Goal: Task Accomplishment & Management: Use online tool/utility

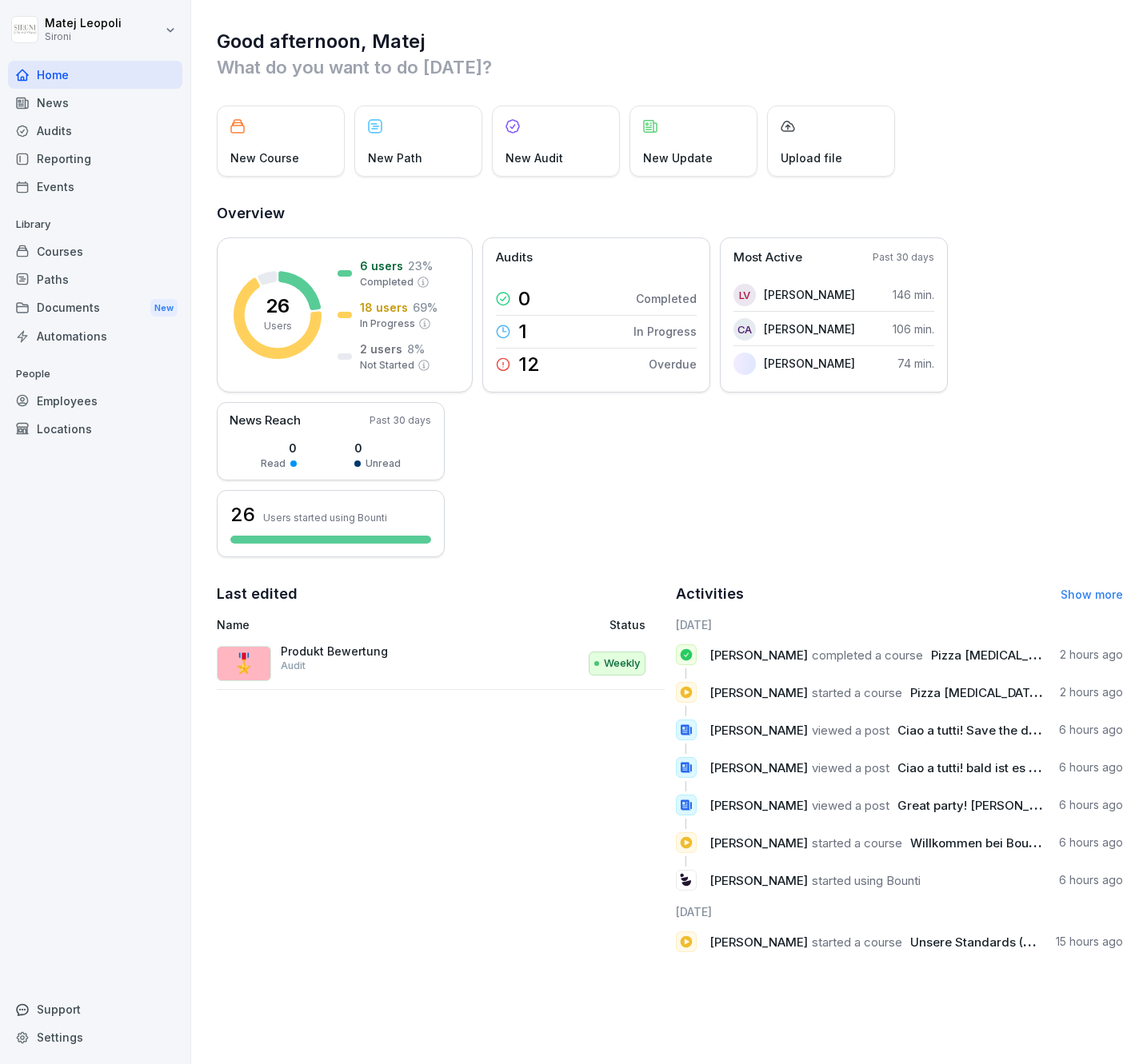
click at [74, 150] on div "Reporting" at bounding box center [95, 159] width 175 height 28
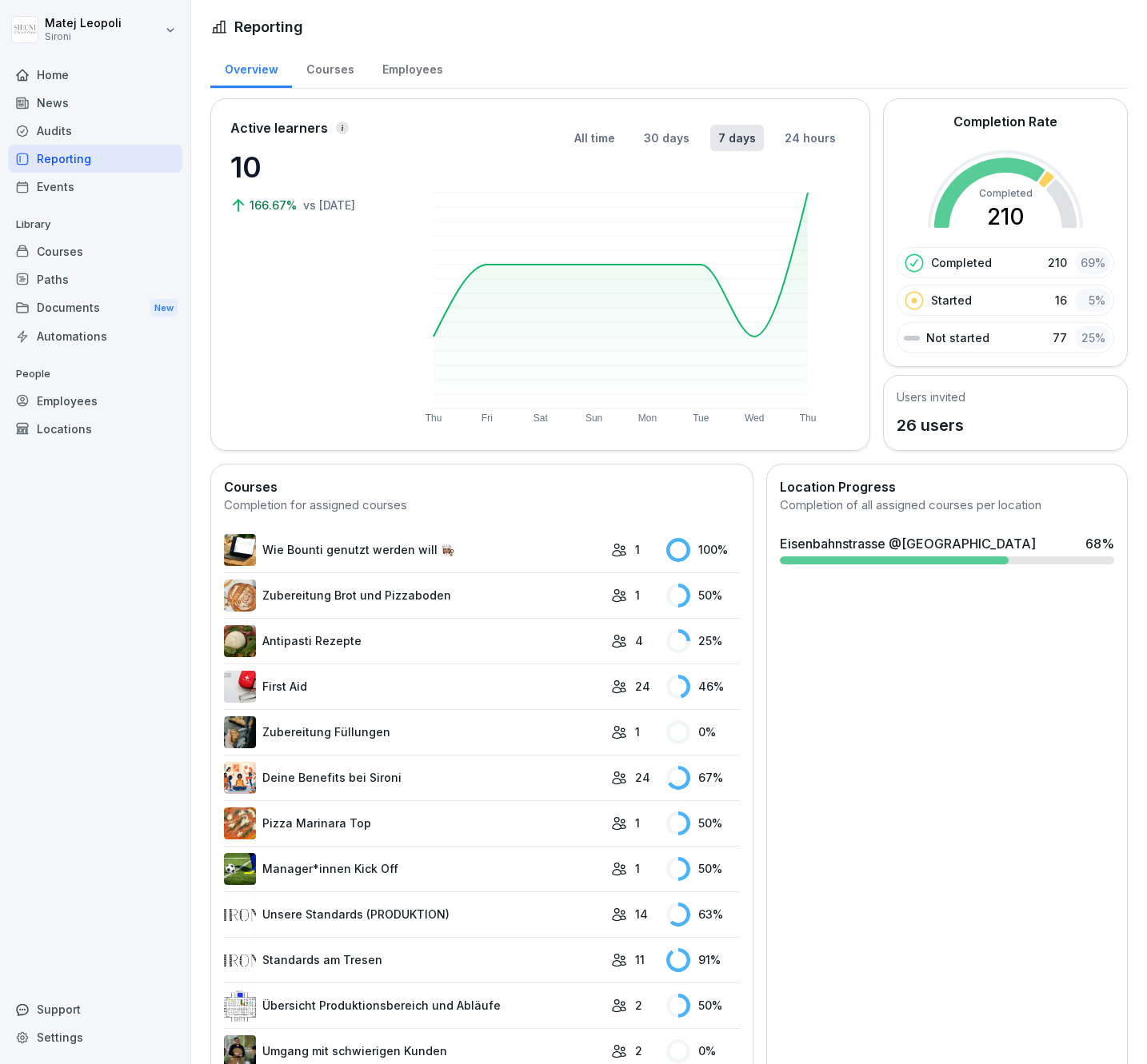
click at [398, 69] on div "Employees" at bounding box center [412, 67] width 89 height 41
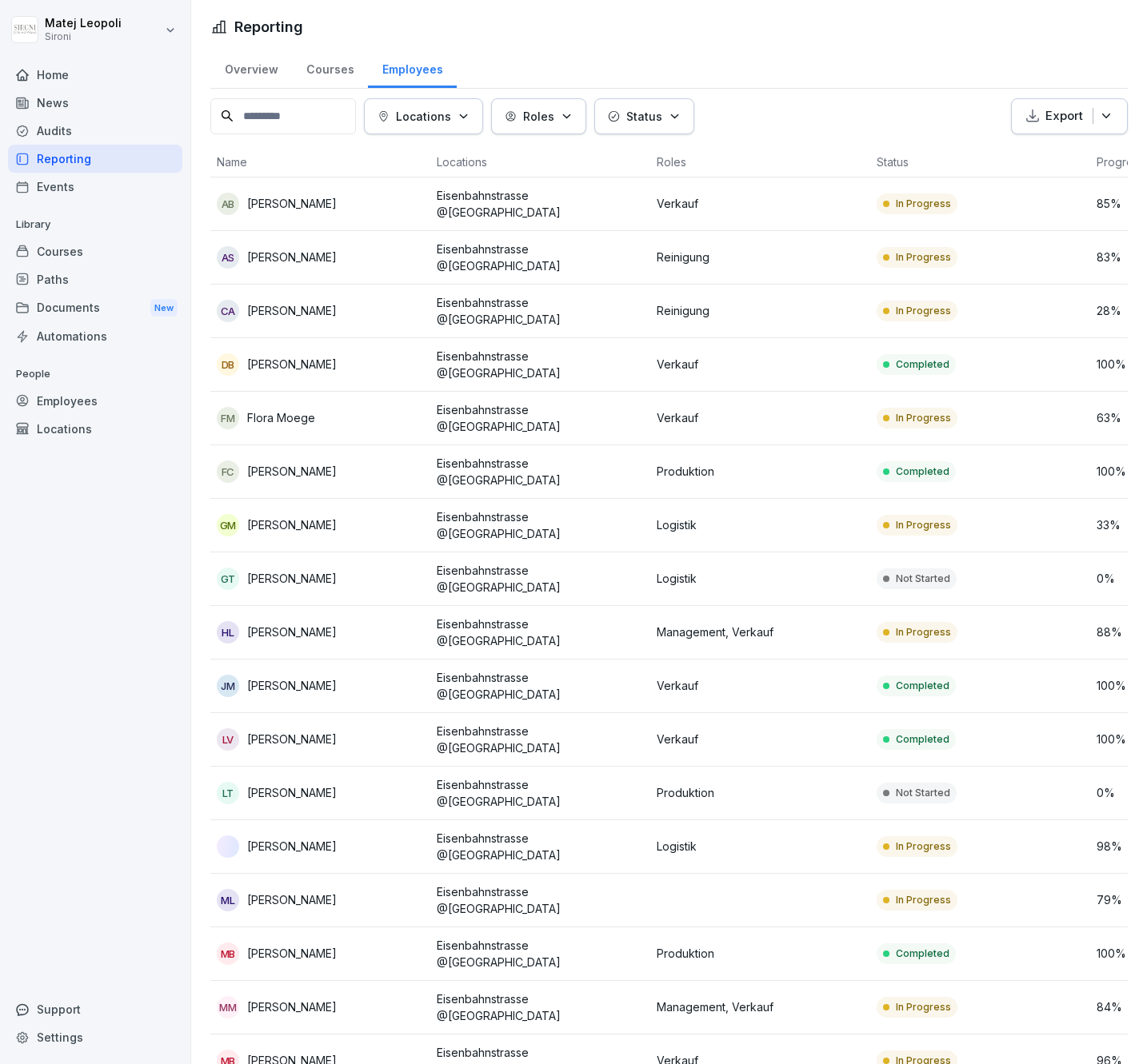
click at [552, 115] on p "Roles" at bounding box center [539, 116] width 31 height 17
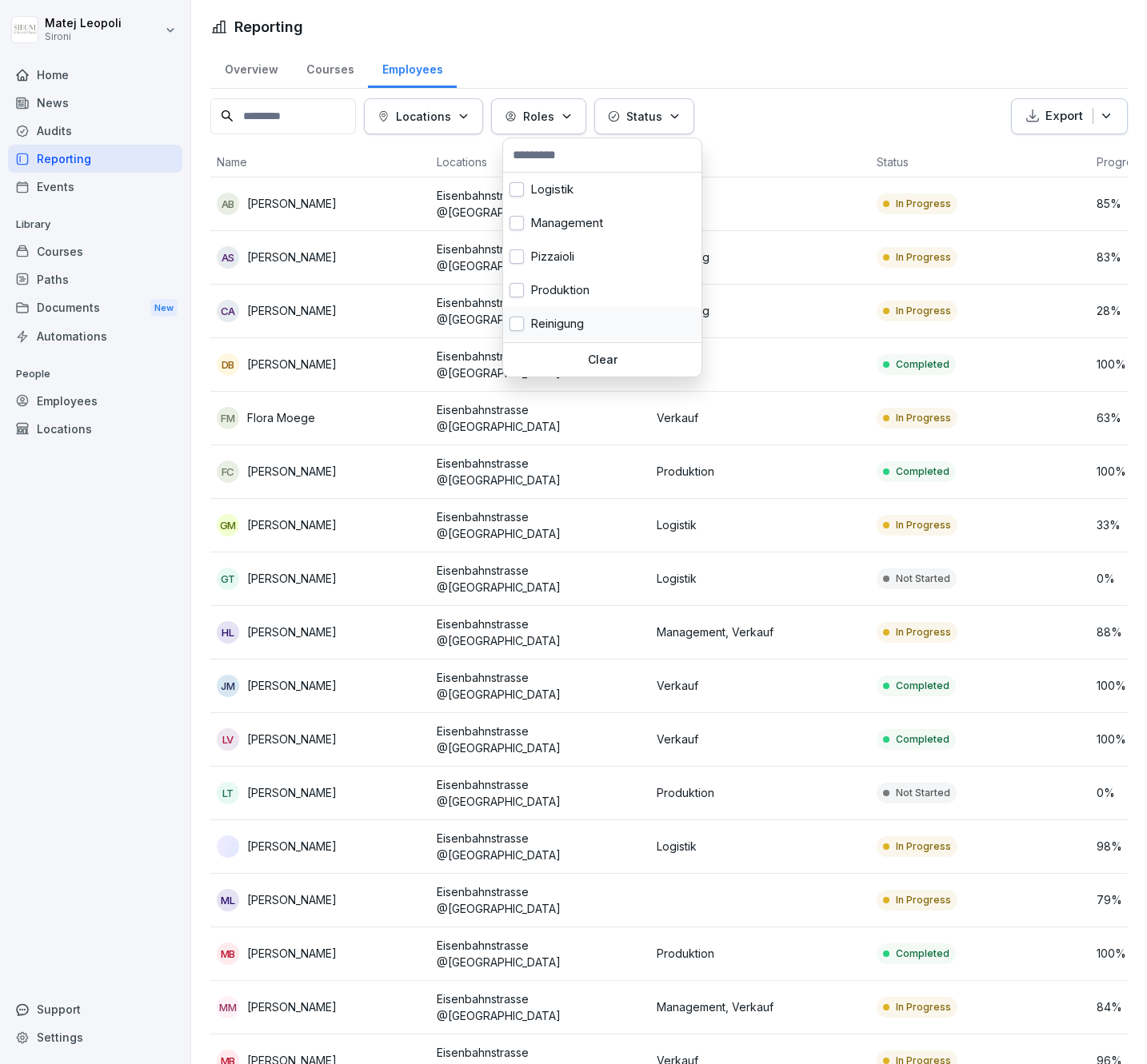
click at [523, 326] on div "Reinigung" at bounding box center [602, 324] width 198 height 34
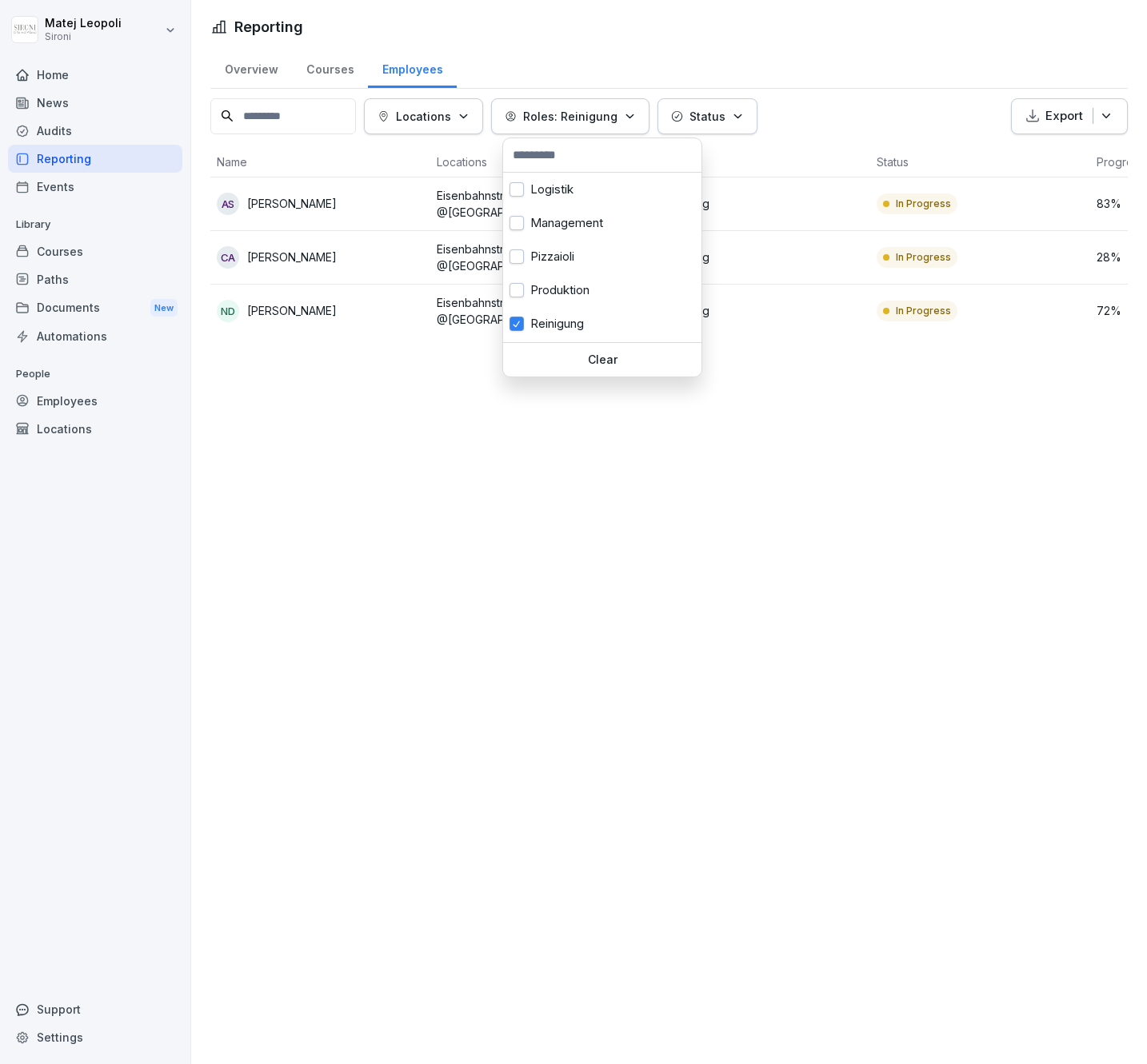
click at [912, 56] on html "Matej Leopoli Sironi Home News Audits Reporting Events Library Courses Paths Do…" at bounding box center [574, 532] width 1147 height 1064
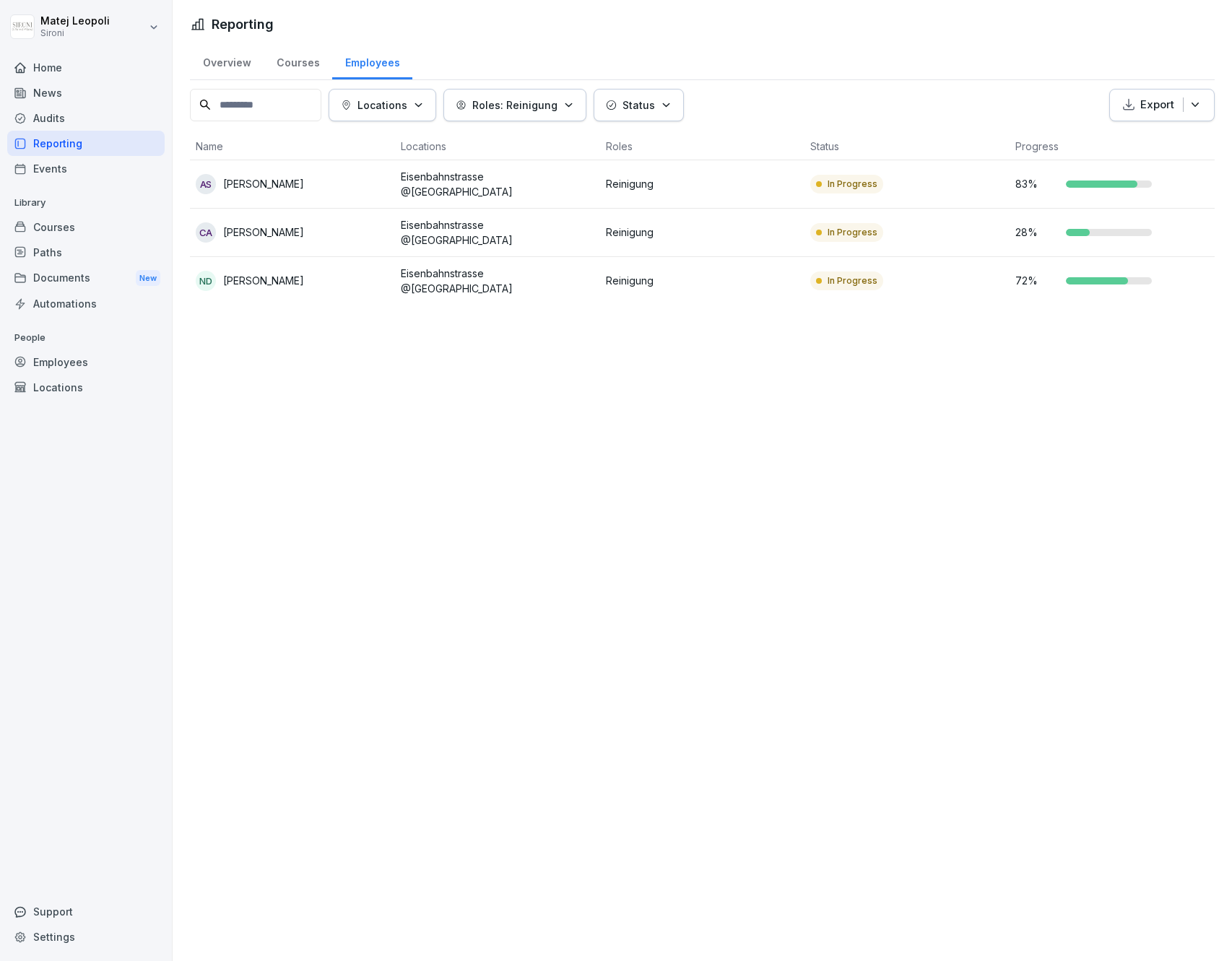
click at [587, 106] on button "Roles: Reinigung" at bounding box center [514, 104] width 143 height 32
click at [469, 260] on button "button" at bounding box center [466, 262] width 13 height 13
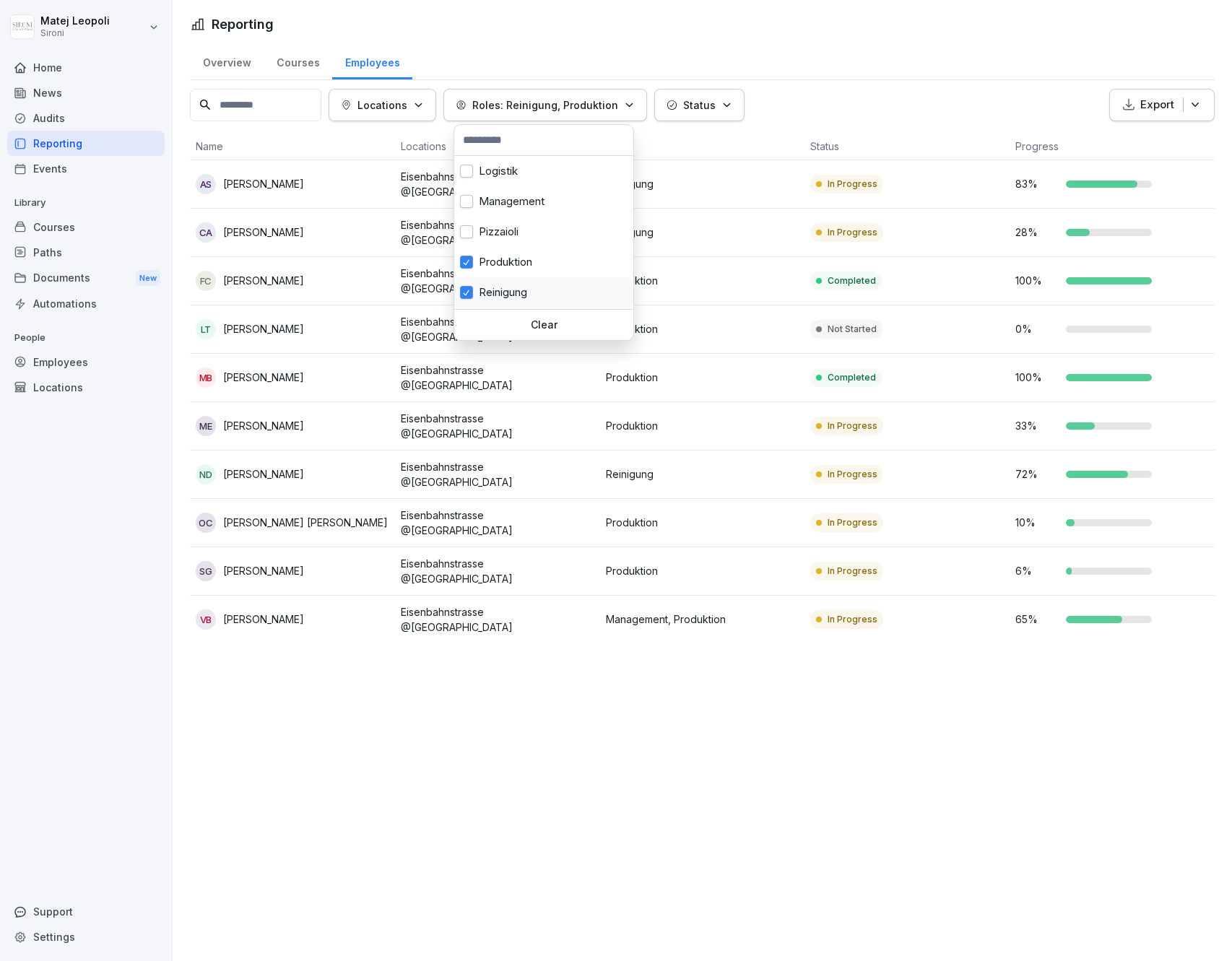
click at [467, 294] on button "button" at bounding box center [466, 293] width 13 height 13
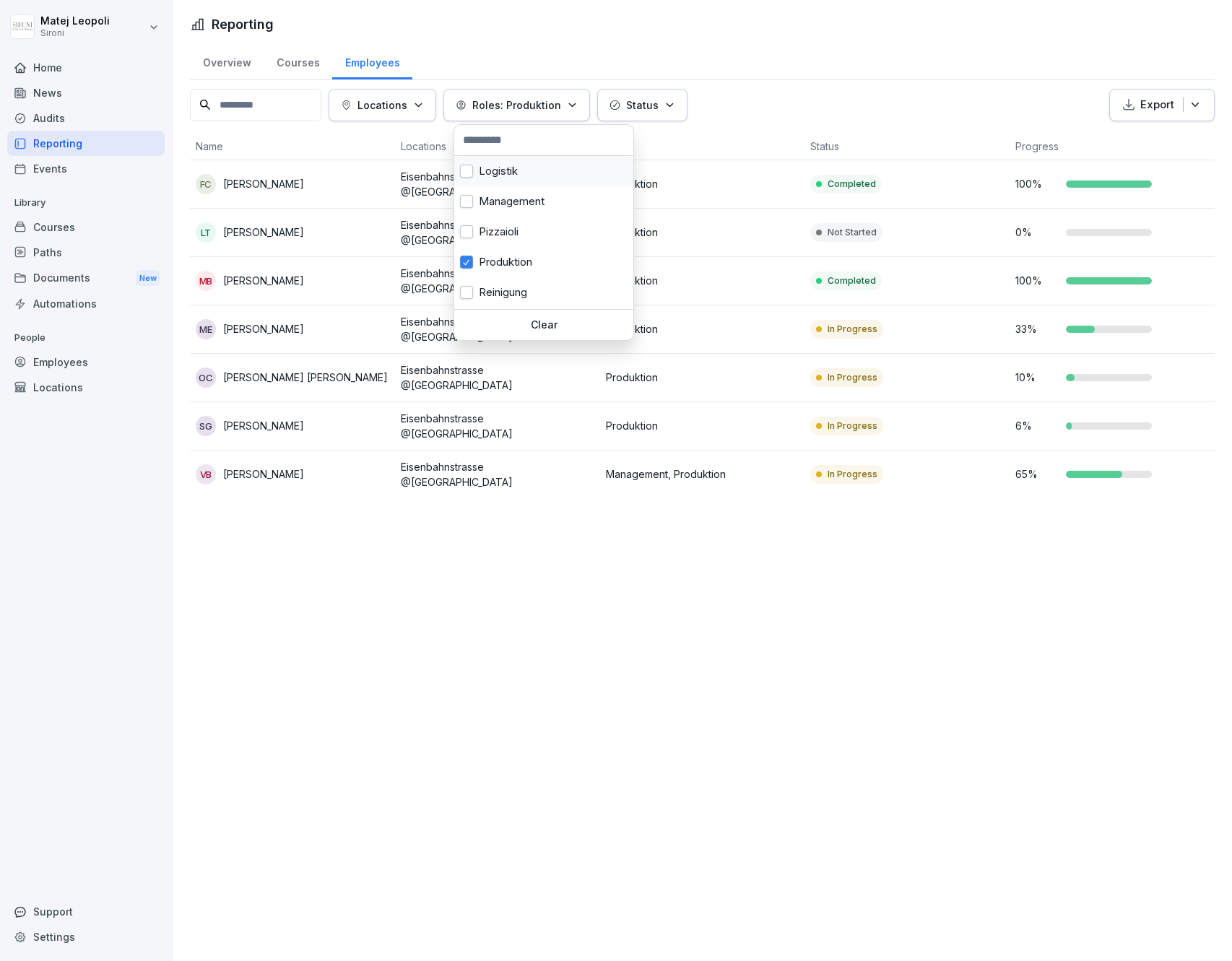
click at [469, 176] on button "button" at bounding box center [466, 171] width 13 height 13
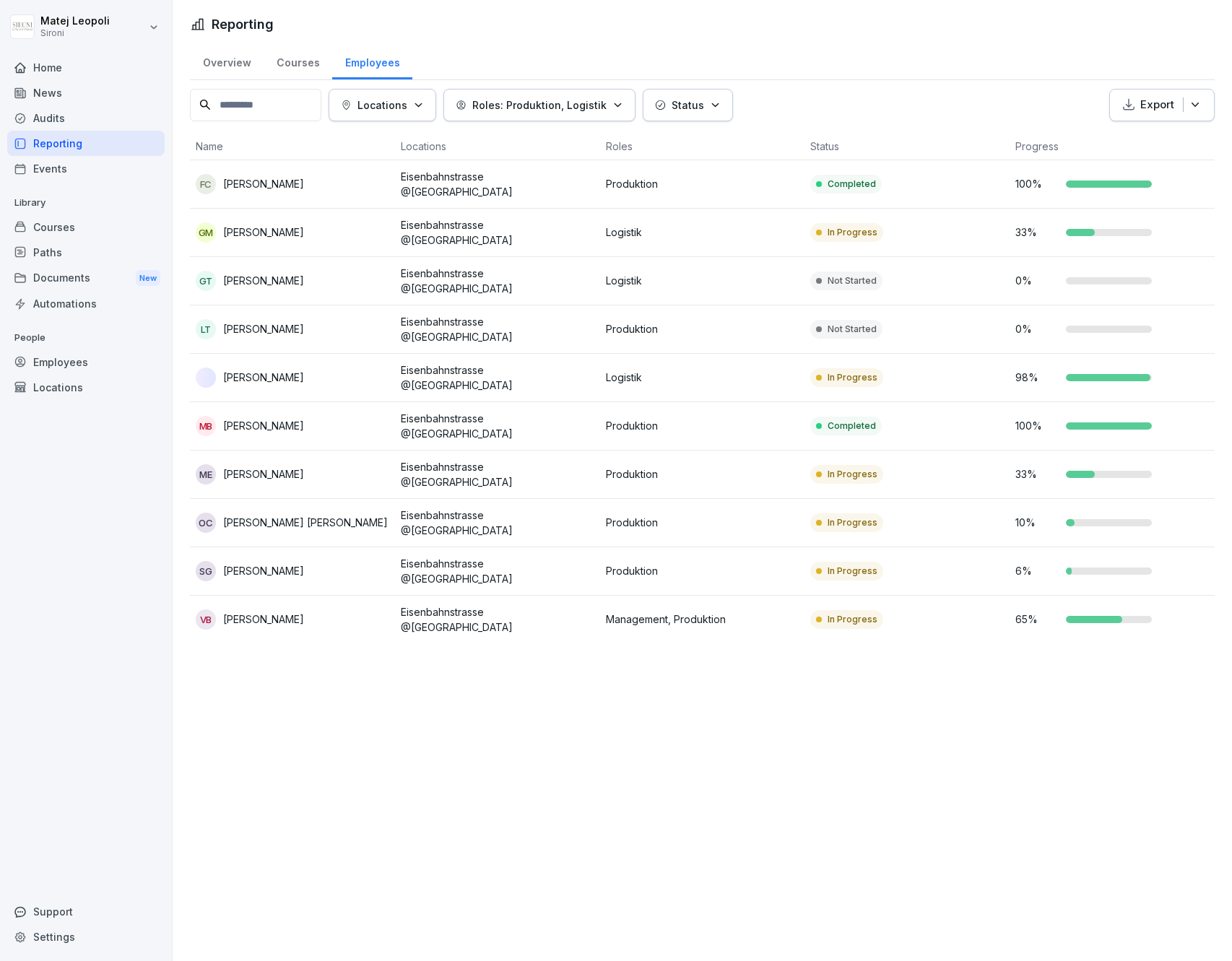
click at [886, 79] on html "Matej Leopoli Sironi Home News Audits Reporting Events Library Courses Paths Do…" at bounding box center [616, 480] width 1232 height 961
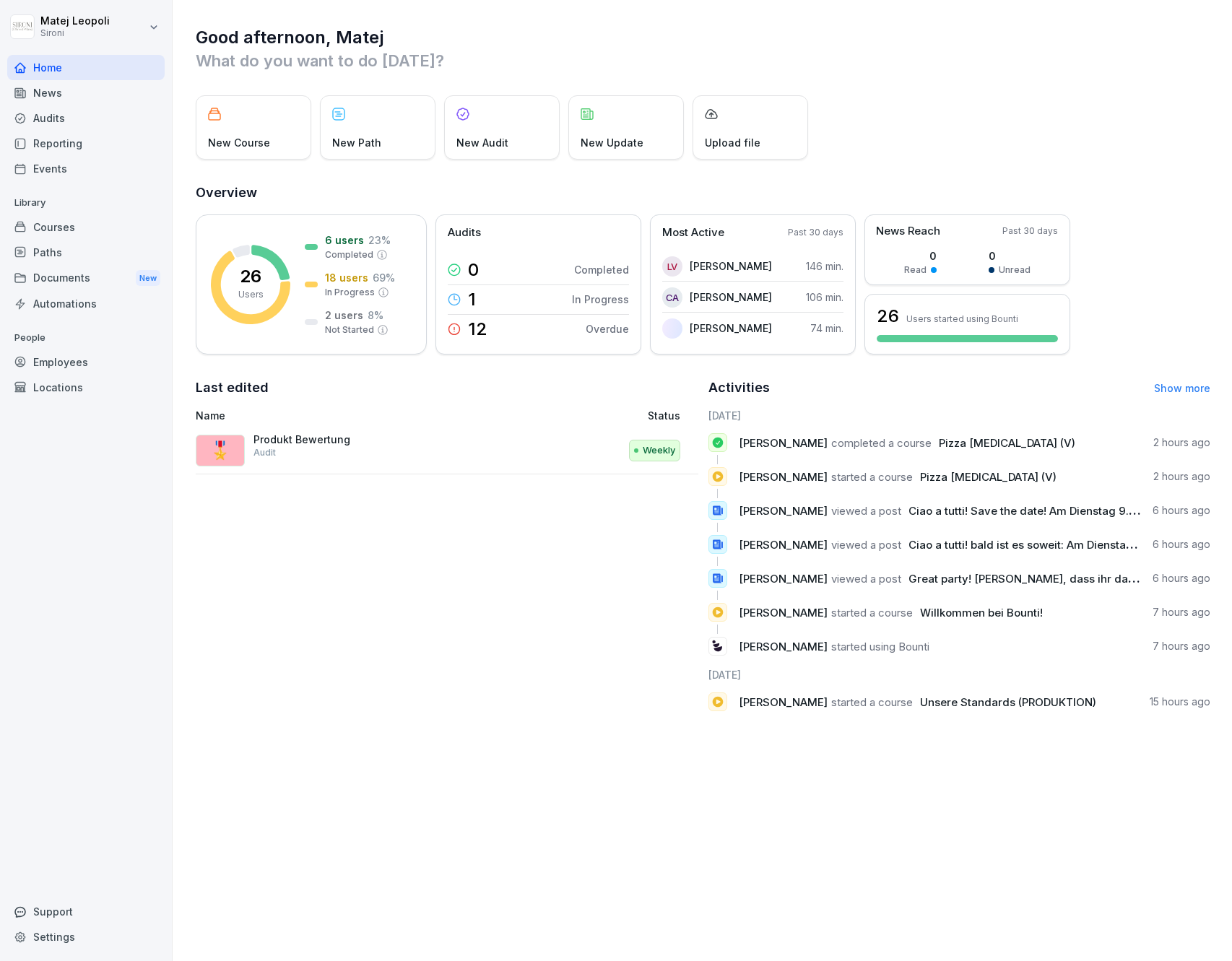
click at [69, 147] on div "Reporting" at bounding box center [85, 144] width 158 height 25
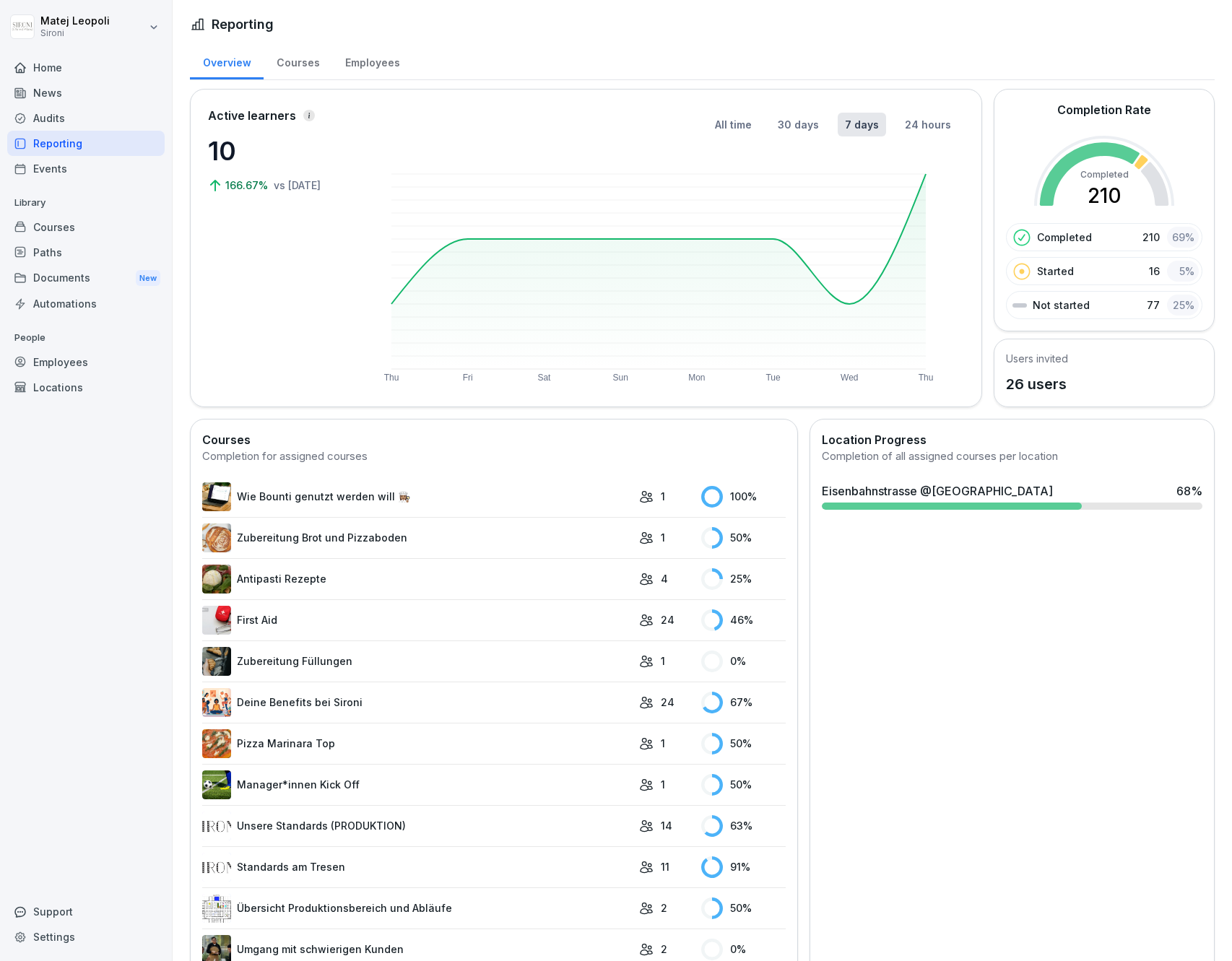
click at [372, 57] on div "Employees" at bounding box center [372, 60] width 80 height 37
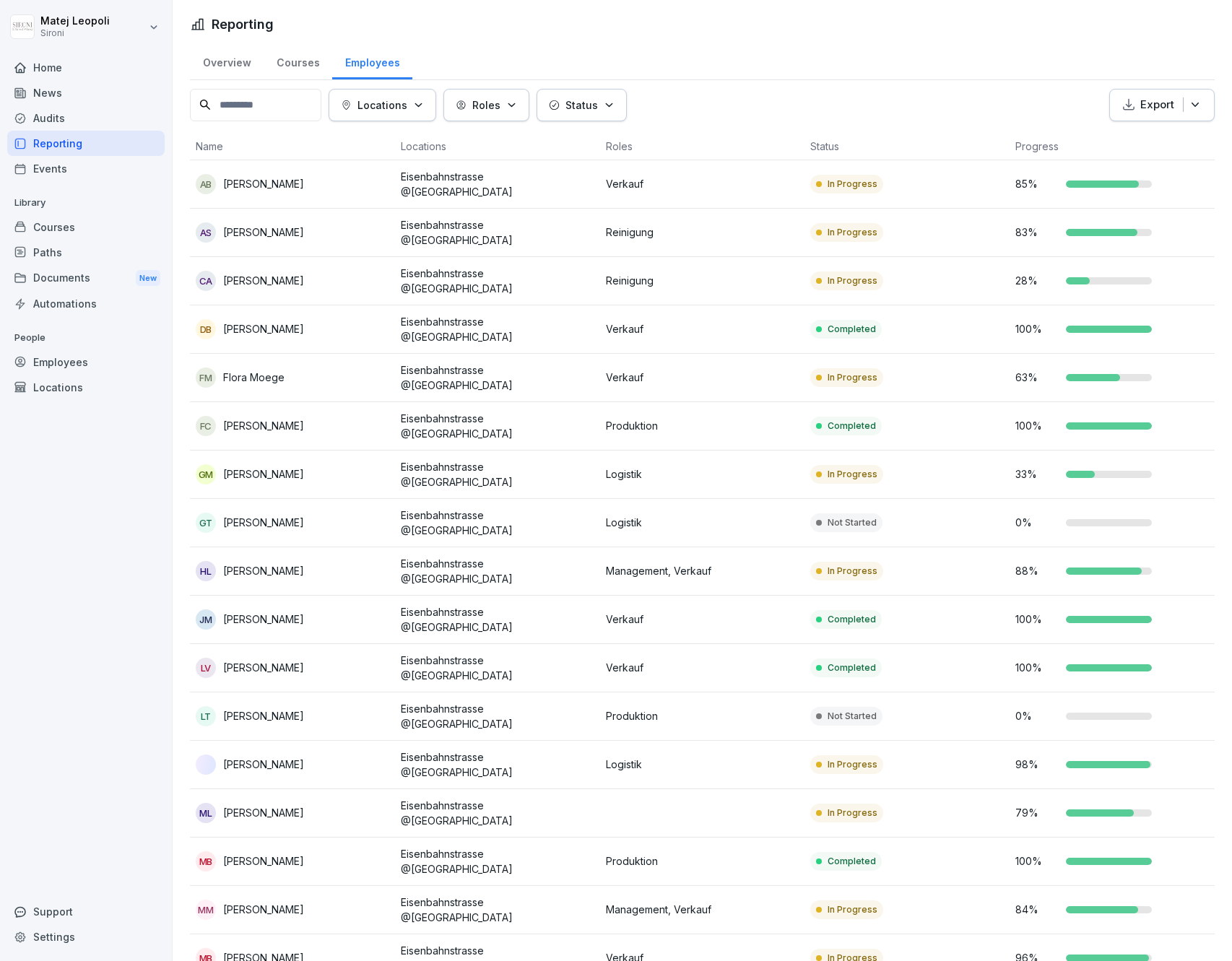
click at [516, 114] on button "Roles" at bounding box center [486, 104] width 86 height 32
click at [505, 257] on div "Produktion" at bounding box center [543, 262] width 179 height 31
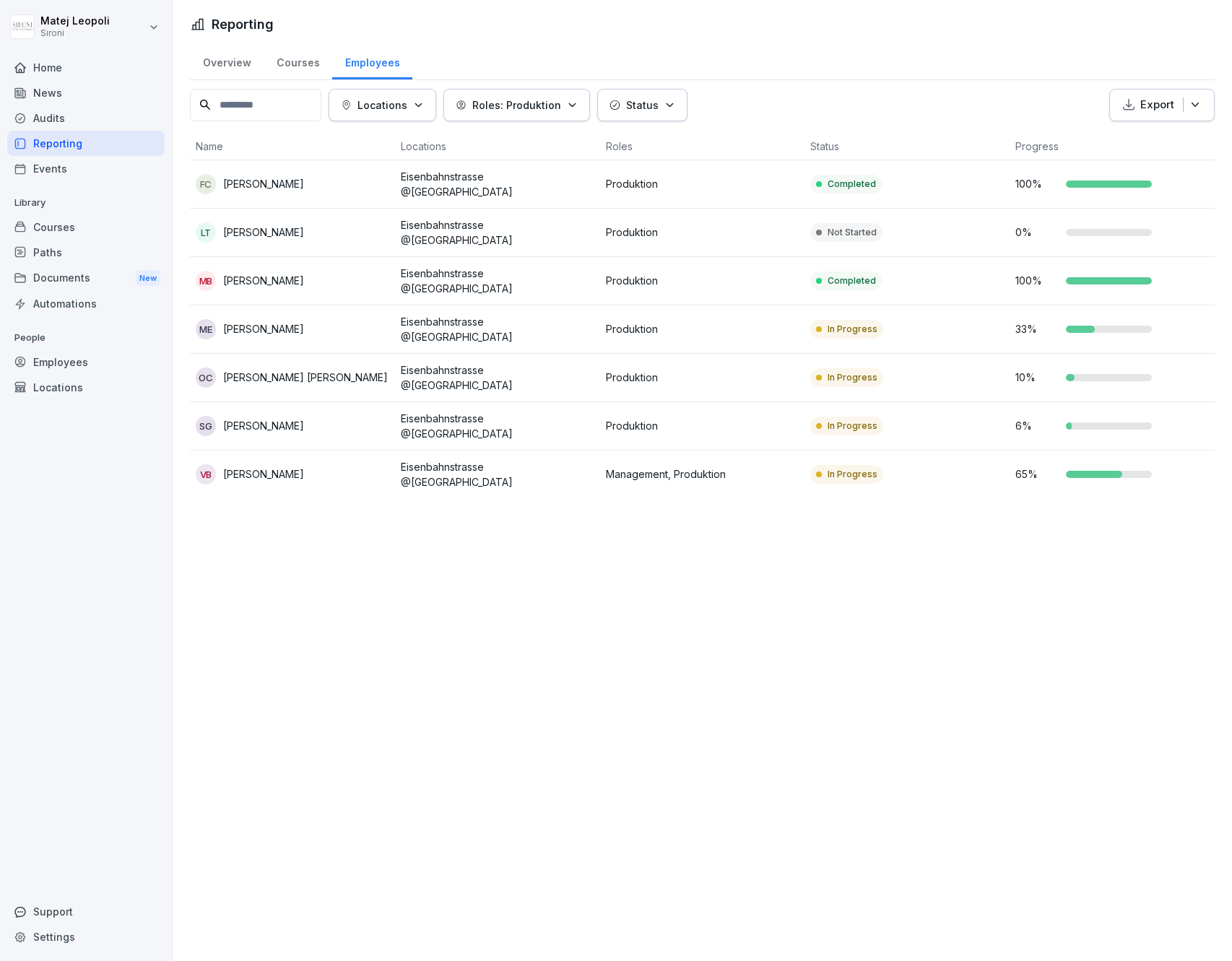
click at [786, 47] on html "Matej Leopoli Sironi Home News Audits Reporting Events Library Courses Paths Do…" at bounding box center [616, 480] width 1232 height 961
click at [524, 98] on p "Roles: Produktion" at bounding box center [516, 104] width 89 height 15
click at [474, 260] on div "Produktion" at bounding box center [543, 262] width 179 height 31
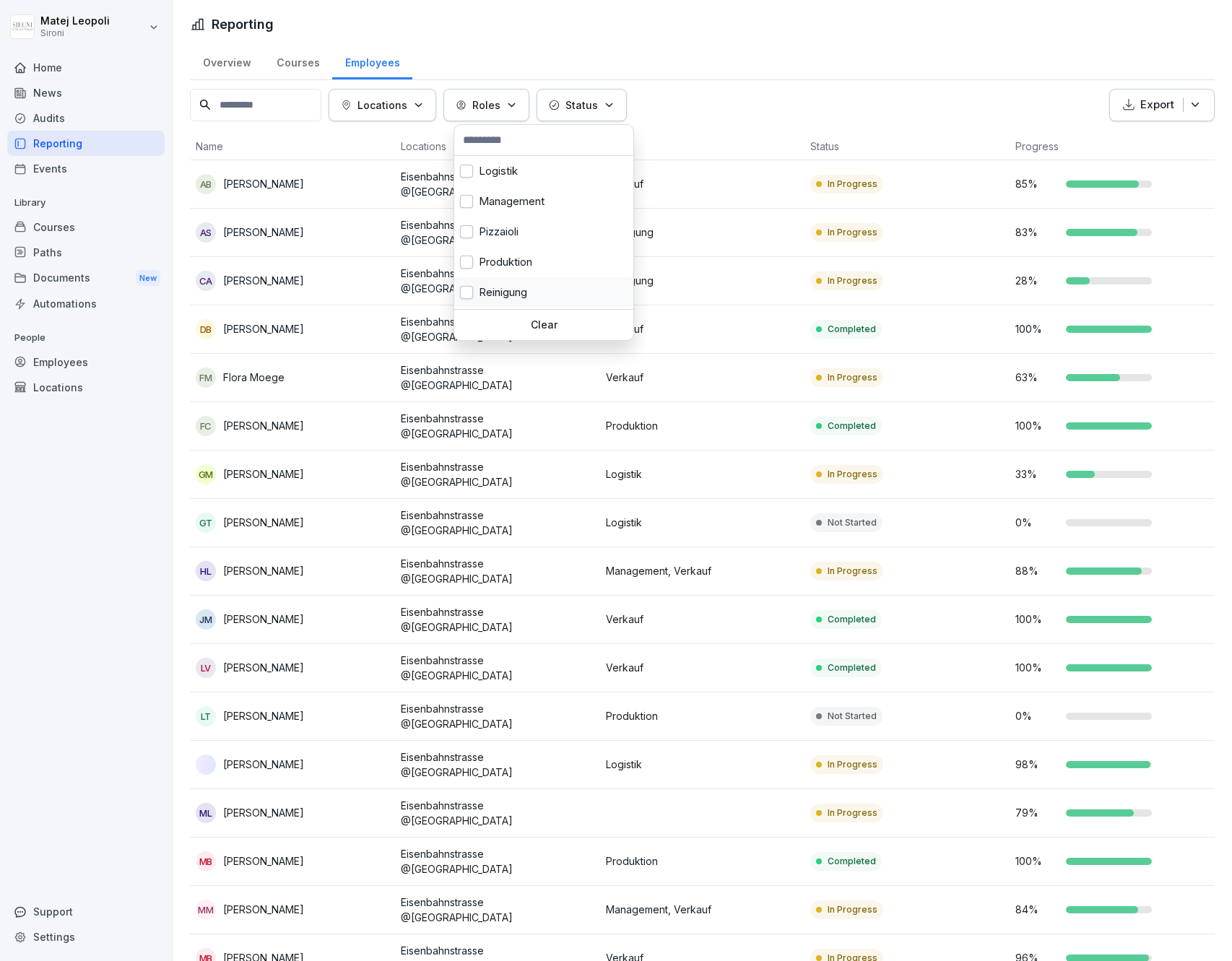
click at [463, 285] on div "Reinigung" at bounding box center [543, 293] width 179 height 31
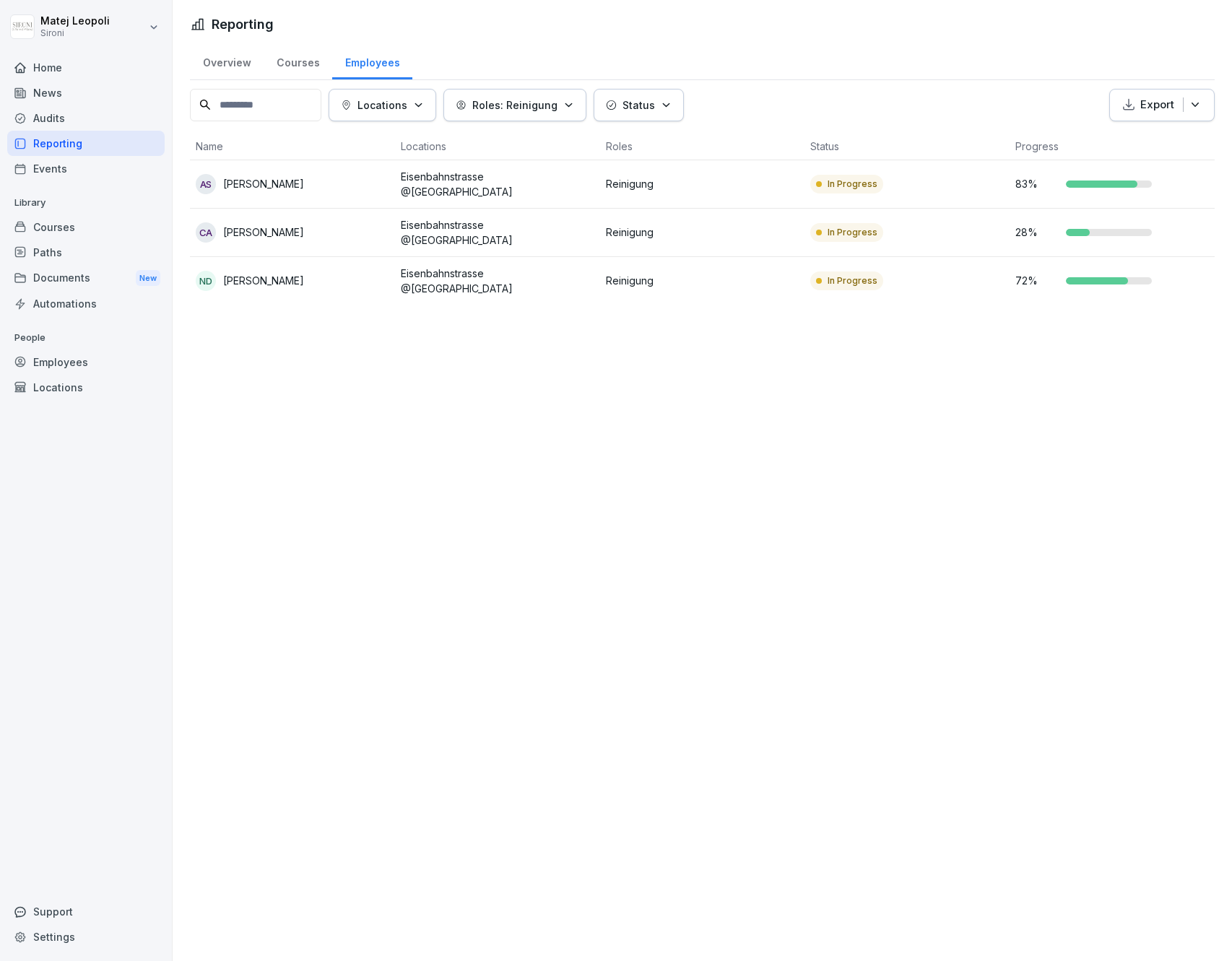
click at [827, 65] on html "Matej Leopoli Sironi Home News Audits Reporting Events Library Courses Paths Do…" at bounding box center [616, 480] width 1232 height 961
